Goal: Transaction & Acquisition: Purchase product/service

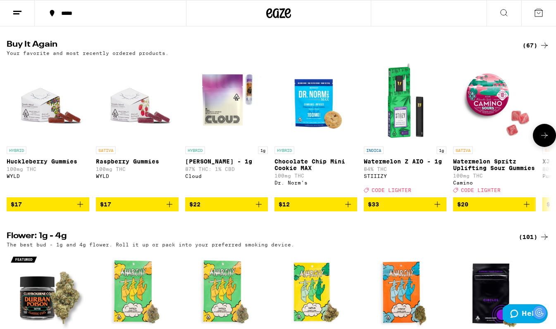
click at [543, 141] on icon at bounding box center [545, 136] width 10 height 10
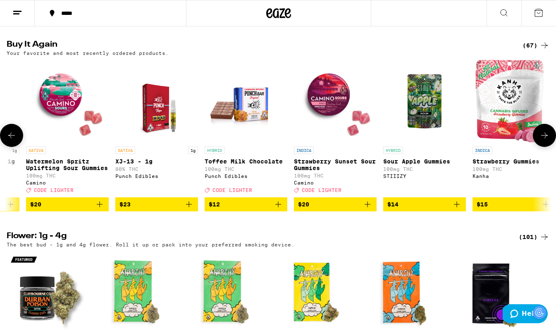
scroll to position [0, 453]
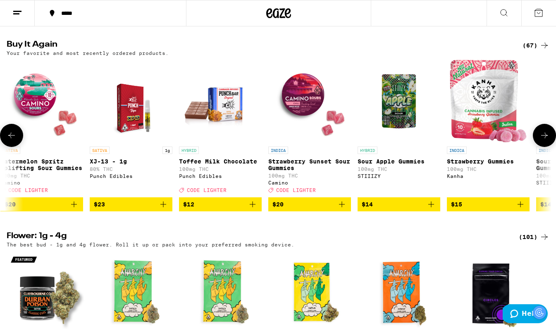
click at [544, 141] on icon at bounding box center [545, 136] width 10 height 10
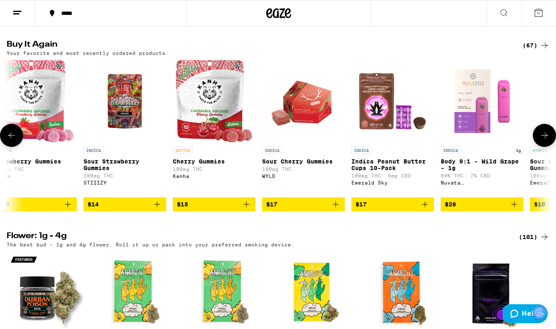
click at [549, 141] on icon at bounding box center [545, 136] width 10 height 10
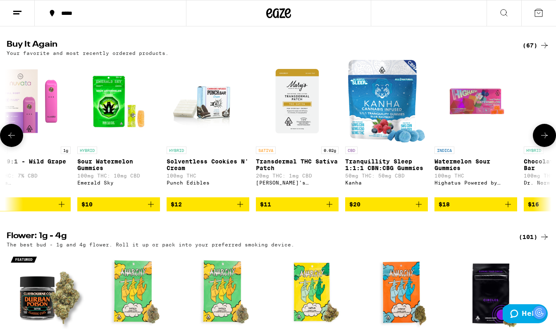
click at [549, 141] on icon at bounding box center [545, 136] width 10 height 10
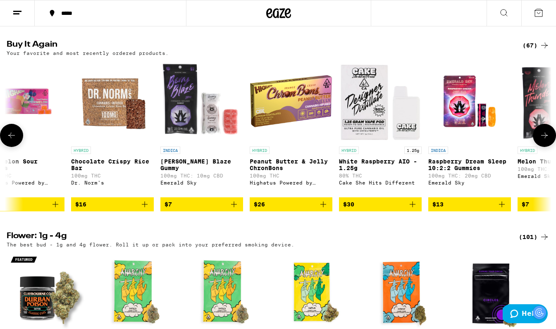
click at [549, 141] on icon at bounding box center [545, 136] width 10 height 10
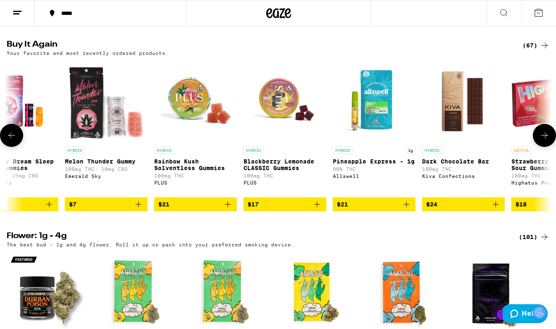
click at [549, 141] on icon at bounding box center [545, 136] width 10 height 10
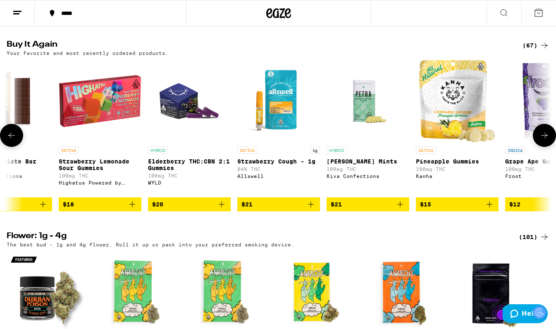
click at [549, 141] on icon at bounding box center [545, 136] width 10 height 10
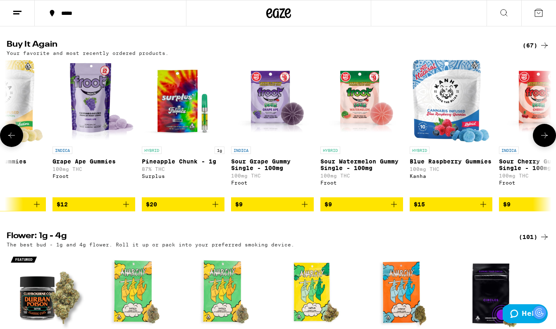
click at [549, 141] on icon at bounding box center [545, 136] width 10 height 10
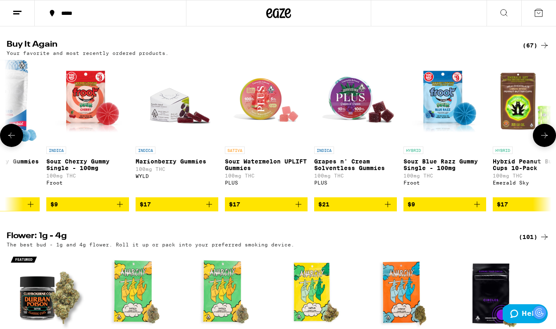
click at [549, 141] on icon at bounding box center [545, 136] width 10 height 10
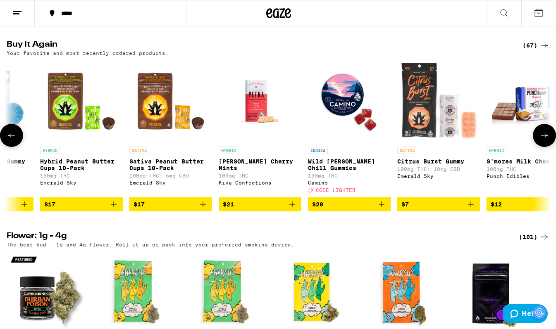
click at [549, 141] on icon at bounding box center [545, 136] width 10 height 10
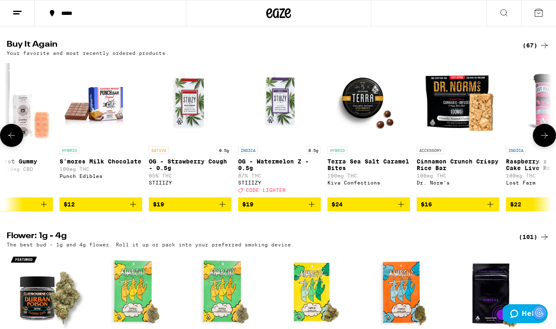
scroll to position [0, 4527]
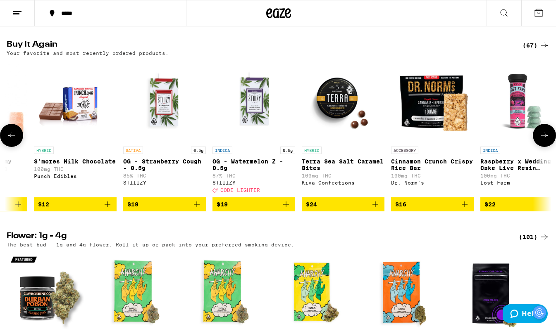
click at [549, 141] on icon at bounding box center [545, 136] width 10 height 10
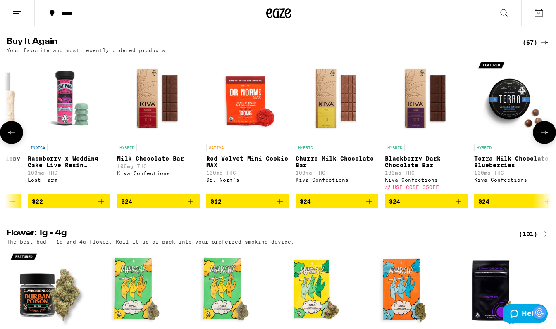
scroll to position [458, 0]
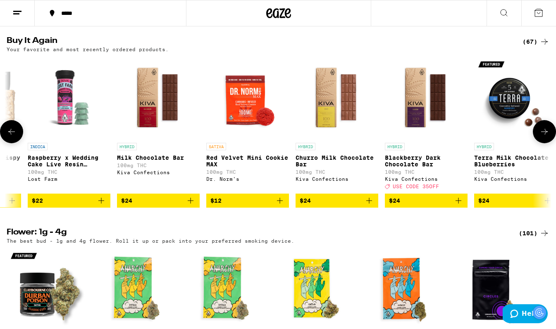
click at [406, 168] on p "Blackberry Dark Chocolate Bar" at bounding box center [426, 161] width 83 height 13
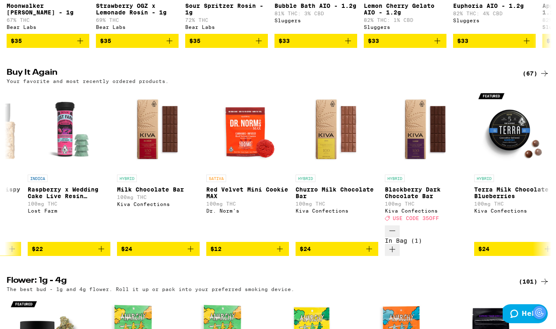
scroll to position [485, 0]
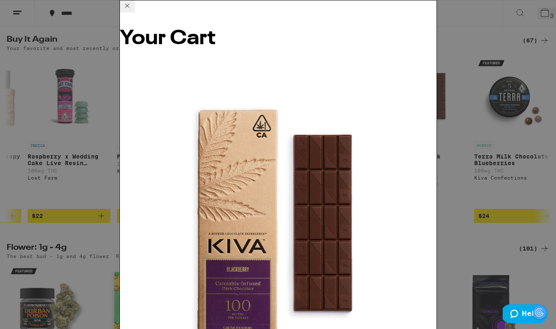
scroll to position [458, 0]
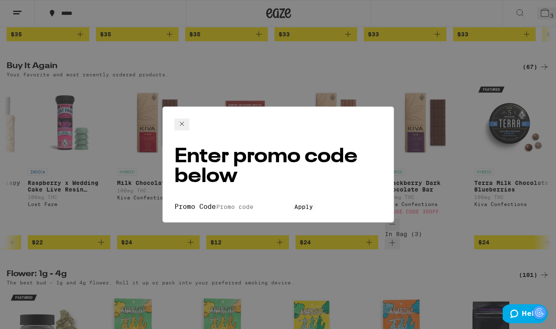
click at [258, 203] on input "Promo Code" at bounding box center [254, 206] width 76 height 7
type input "35off"
click at [292, 203] on button "Apply" at bounding box center [304, 206] width 24 height 7
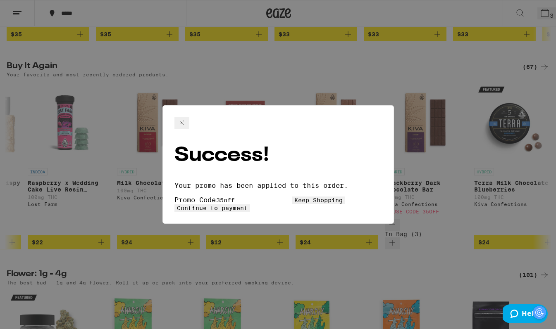
click at [250, 205] on button "Continue to payment" at bounding box center [212, 208] width 76 height 7
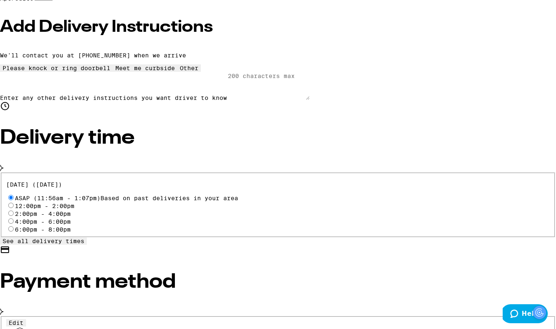
scroll to position [200, 0]
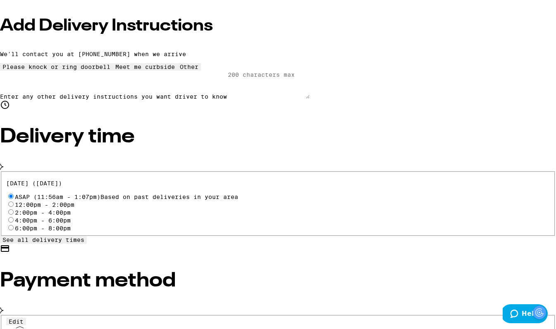
click at [14, 329] on input "Pay with Checking Account Spend- everyday spending" at bounding box center [10, 332] width 5 height 5
radio input "true"
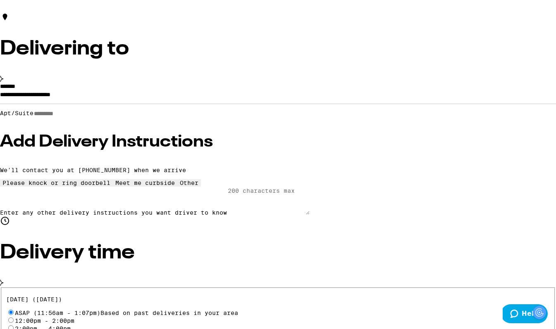
scroll to position [0, 0]
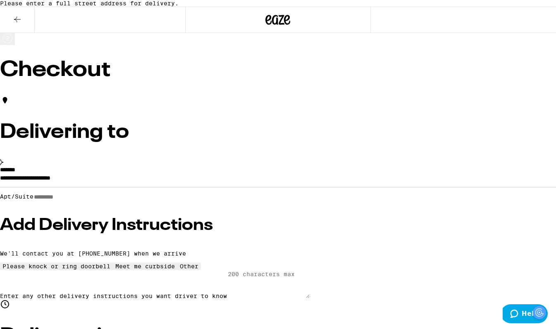
click at [18, 24] on icon at bounding box center [17, 19] width 10 height 10
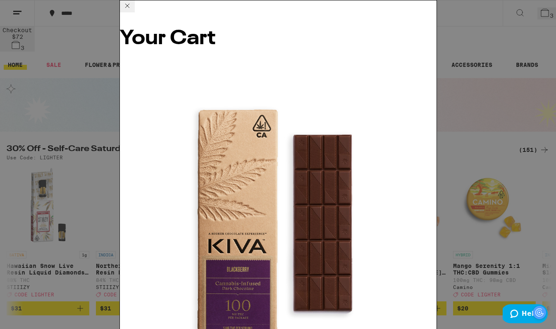
click at [132, 11] on icon at bounding box center [127, 6] width 10 height 10
click at [129, 8] on icon at bounding box center [127, 6] width 4 height 4
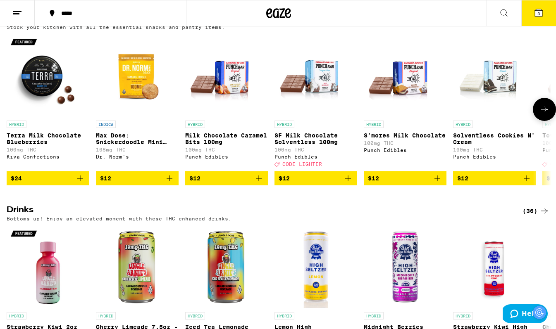
scroll to position [2534, 0]
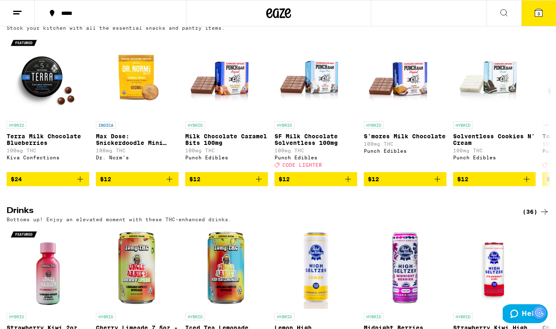
click at [527, 25] on div "(28)" at bounding box center [536, 20] width 27 height 10
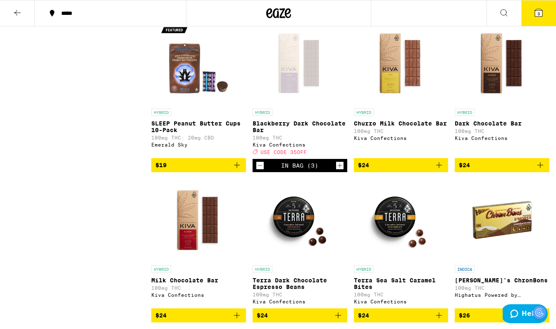
scroll to position [709, 0]
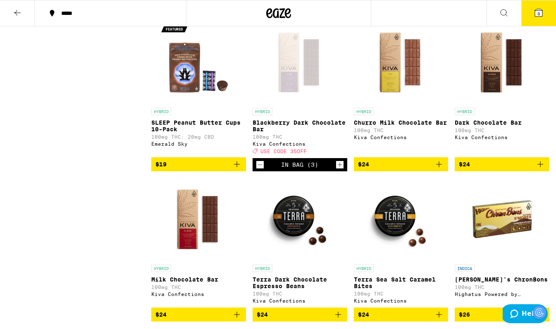
click at [264, 172] on div "In Bag (3)" at bounding box center [300, 164] width 95 height 13
click at [263, 170] on icon "Decrement" at bounding box center [259, 165] width 7 height 10
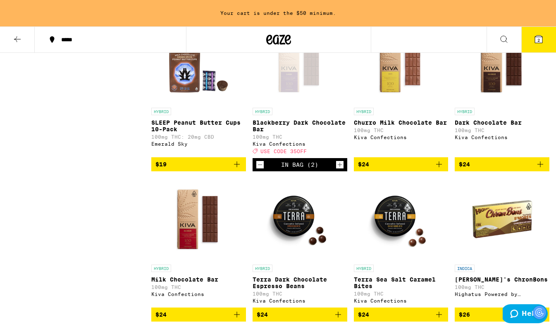
click at [263, 170] on icon "Decrement" at bounding box center [259, 165] width 7 height 10
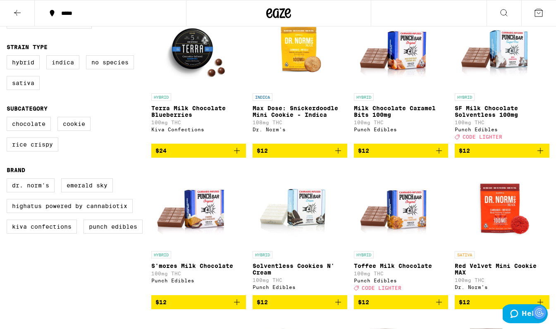
scroll to position [112, 0]
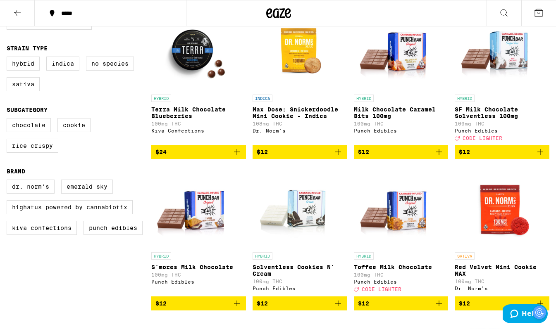
click at [513, 154] on span "$12" at bounding box center [502, 152] width 86 height 10
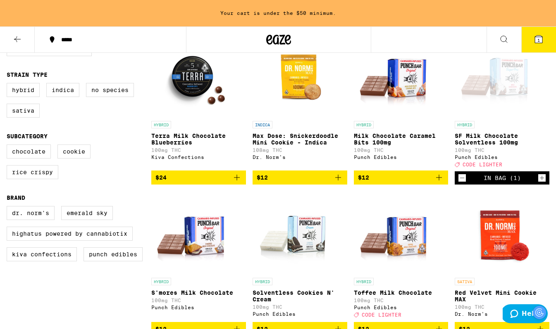
click at [540, 180] on icon "Increment" at bounding box center [541, 178] width 7 height 10
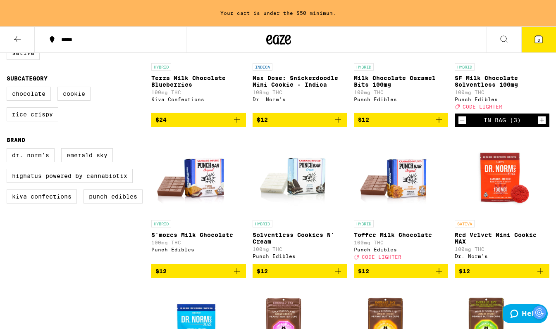
scroll to position [174, 0]
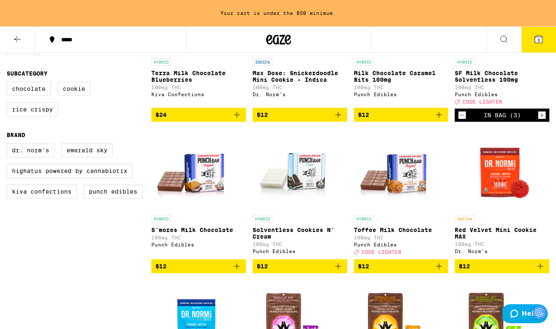
click at [439, 270] on icon "Add to bag" at bounding box center [439, 267] width 6 height 6
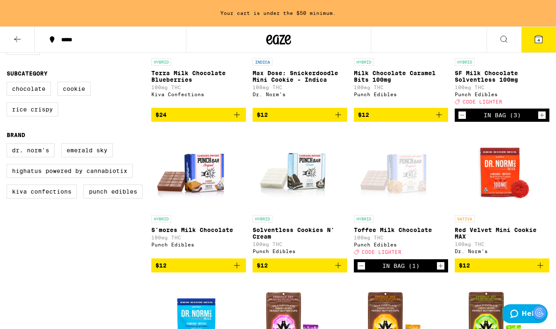
click at [441, 271] on icon "Increment" at bounding box center [440, 266] width 7 height 10
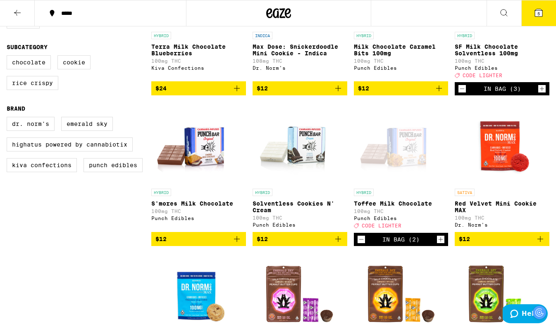
click at [543, 6] on button "5" at bounding box center [538, 13] width 35 height 26
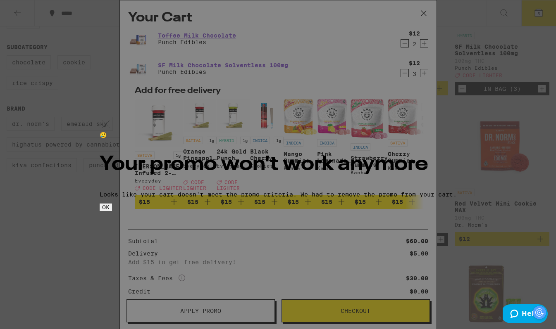
click at [112, 211] on button "OK" at bounding box center [106, 207] width 12 height 7
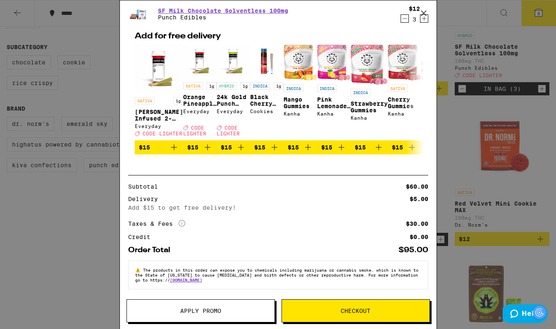
scroll to position [63, 0]
click at [204, 308] on span "Apply Promo" at bounding box center [200, 311] width 41 height 6
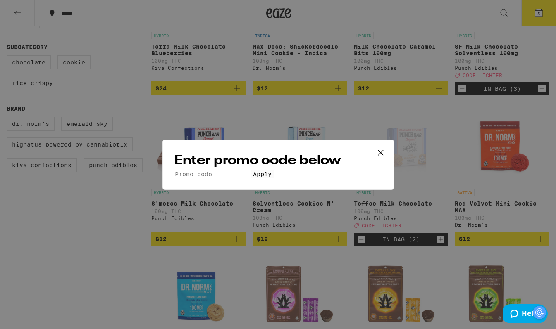
click at [251, 171] on input "Promo Code" at bounding box center [212, 174] width 76 height 7
type input "lighter"
click at [268, 178] on span "Apply" at bounding box center [262, 174] width 19 height 7
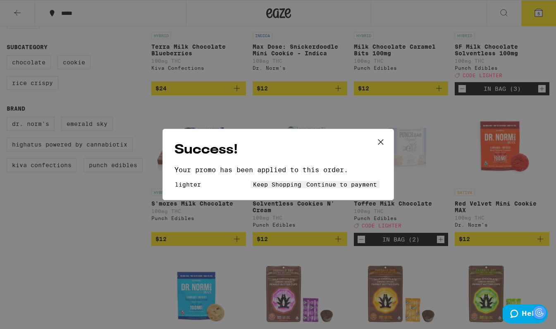
click at [313, 189] on button "Continue to payment" at bounding box center [342, 184] width 76 height 7
